Goal: Complete application form

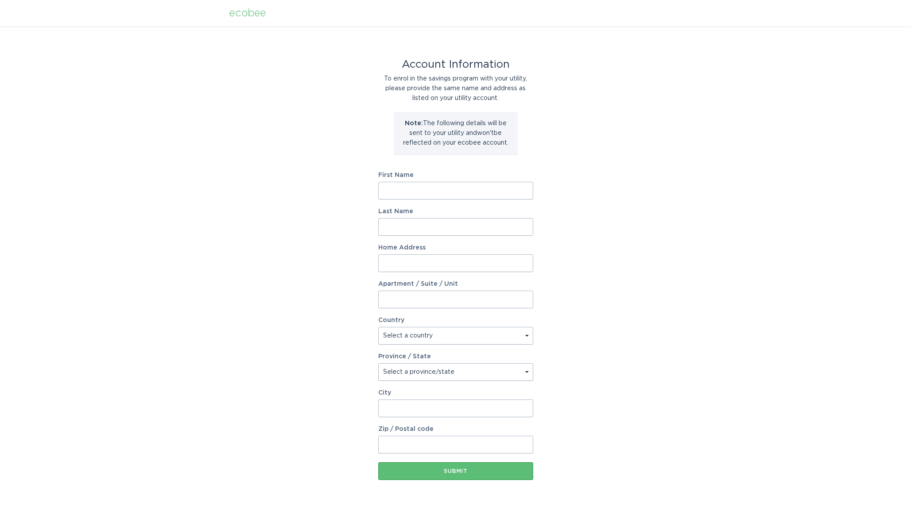
click at [405, 186] on input "First Name" at bounding box center [455, 191] width 155 height 18
type input "[PERSON_NAME]"
type input "Guida"
type input "[STREET_ADDRESS]"
select select "US"
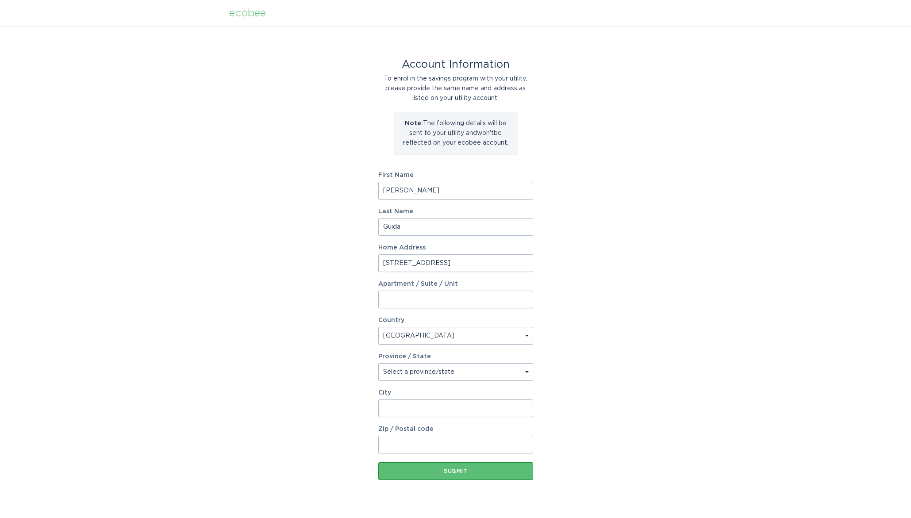
type input "[GEOGRAPHIC_DATA]"
type input "11746"
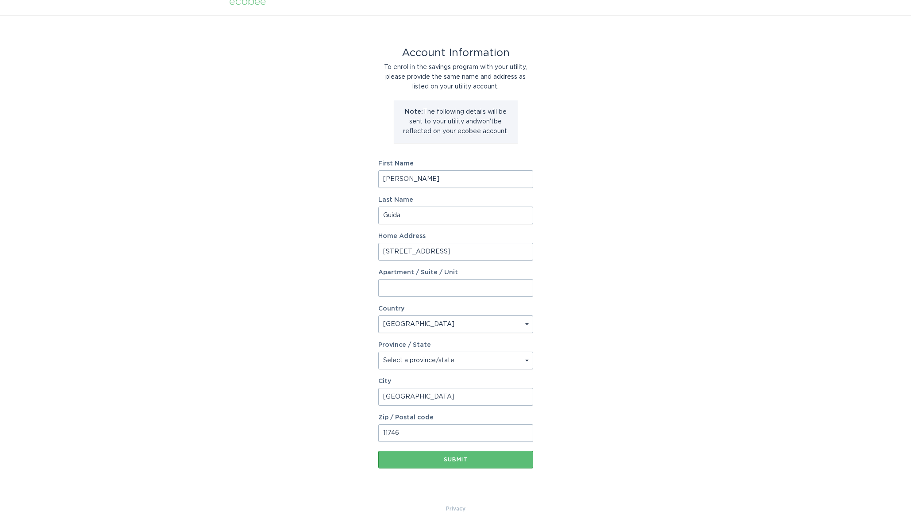
scroll to position [20, 0]
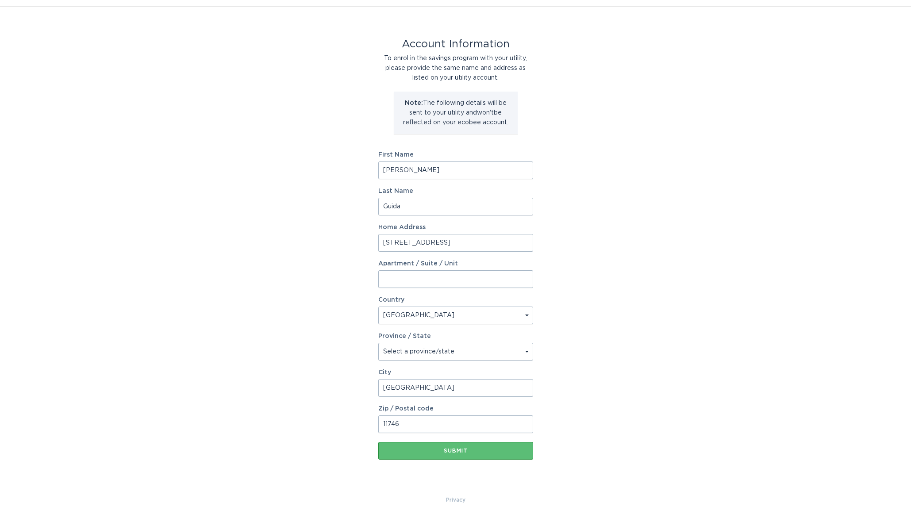
click at [378, 343] on select "Select a province/state [US_STATE] [US_STATE] [US_STATE] [US_STATE] [US_STATE] …" at bounding box center [455, 352] width 155 height 18
select select "NY"
click option "[US_STATE]" at bounding box center [0, 0] width 0 height 0
click at [454, 447] on button "Submit" at bounding box center [455, 451] width 155 height 18
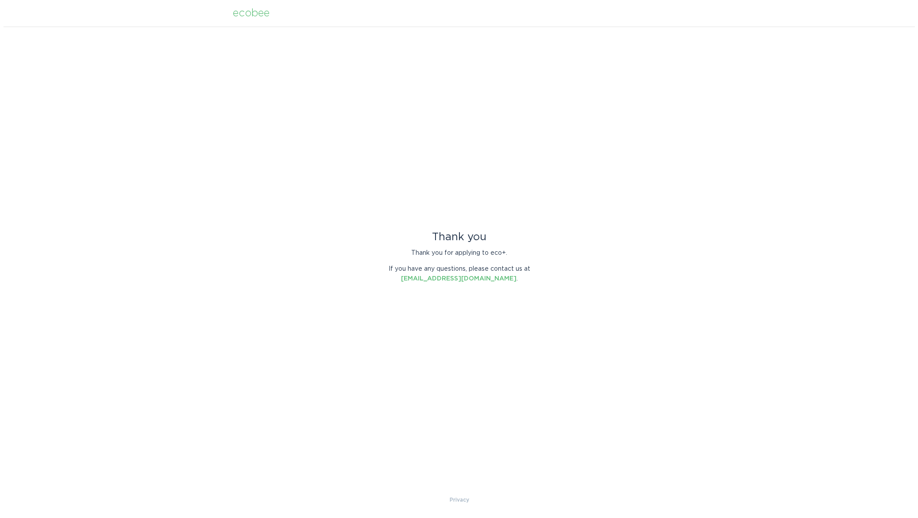
scroll to position [0, 0]
